Goal: Go to known website: Go to known website

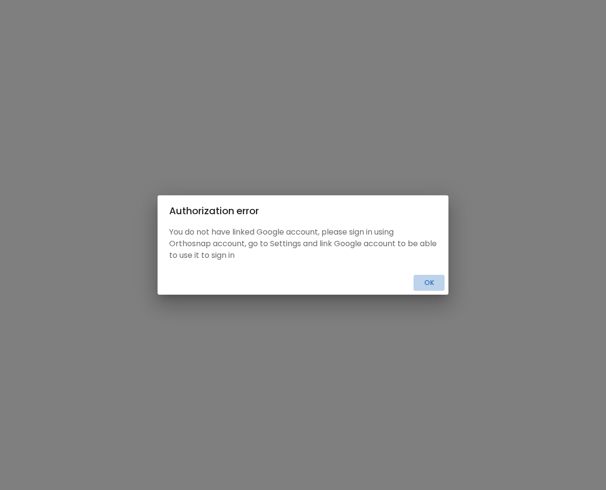
click at [415, 284] on button "Ok" at bounding box center [428, 283] width 31 height 16
